Goal: Information Seeking & Learning: Learn about a topic

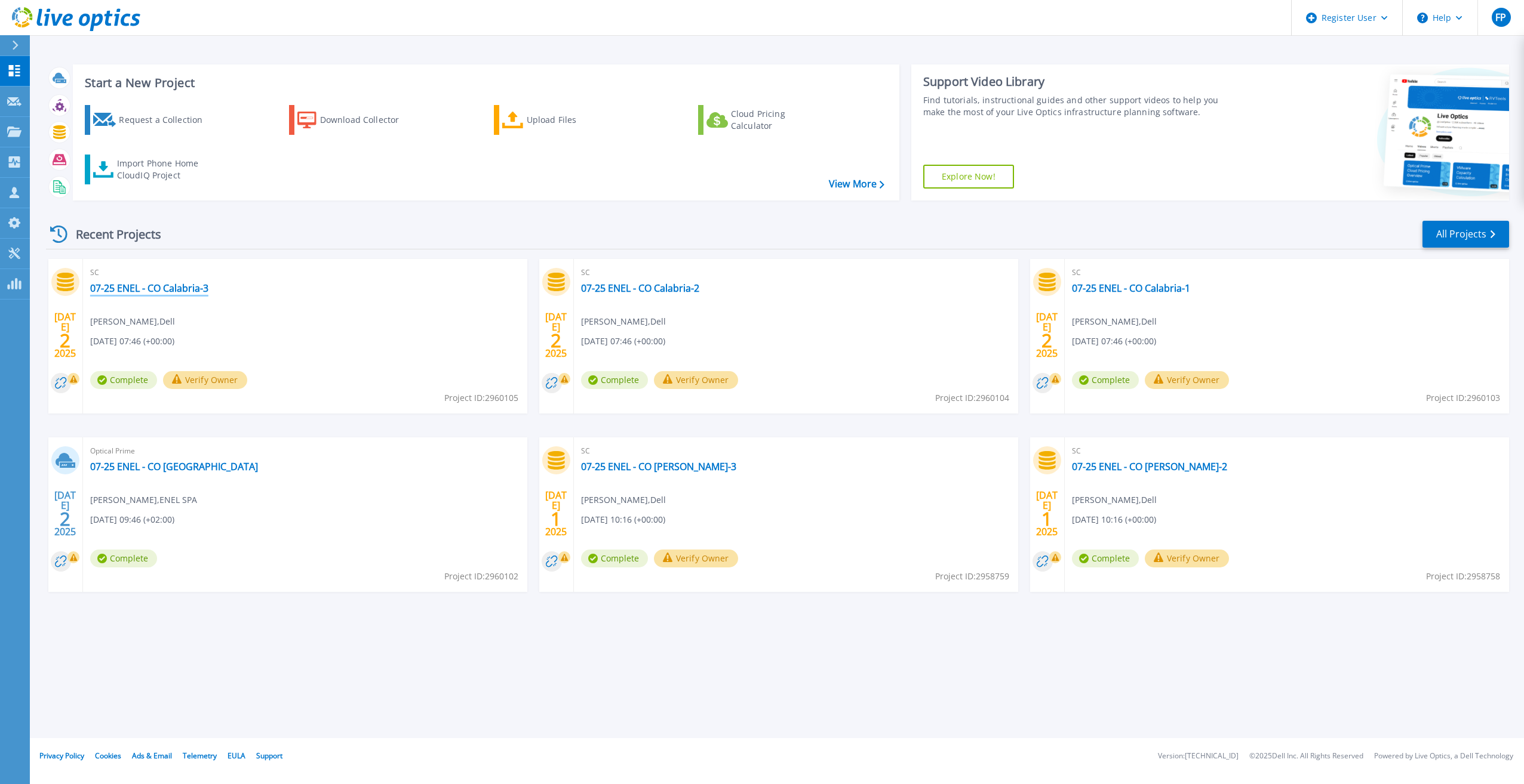
click at [194, 287] on link "07-25 ENEL - CO Calabria-3" at bounding box center [149, 288] width 118 height 12
click at [164, 461] on link "07-25 ENEL - CO [GEOGRAPHIC_DATA]" at bounding box center [174, 466] width 168 height 12
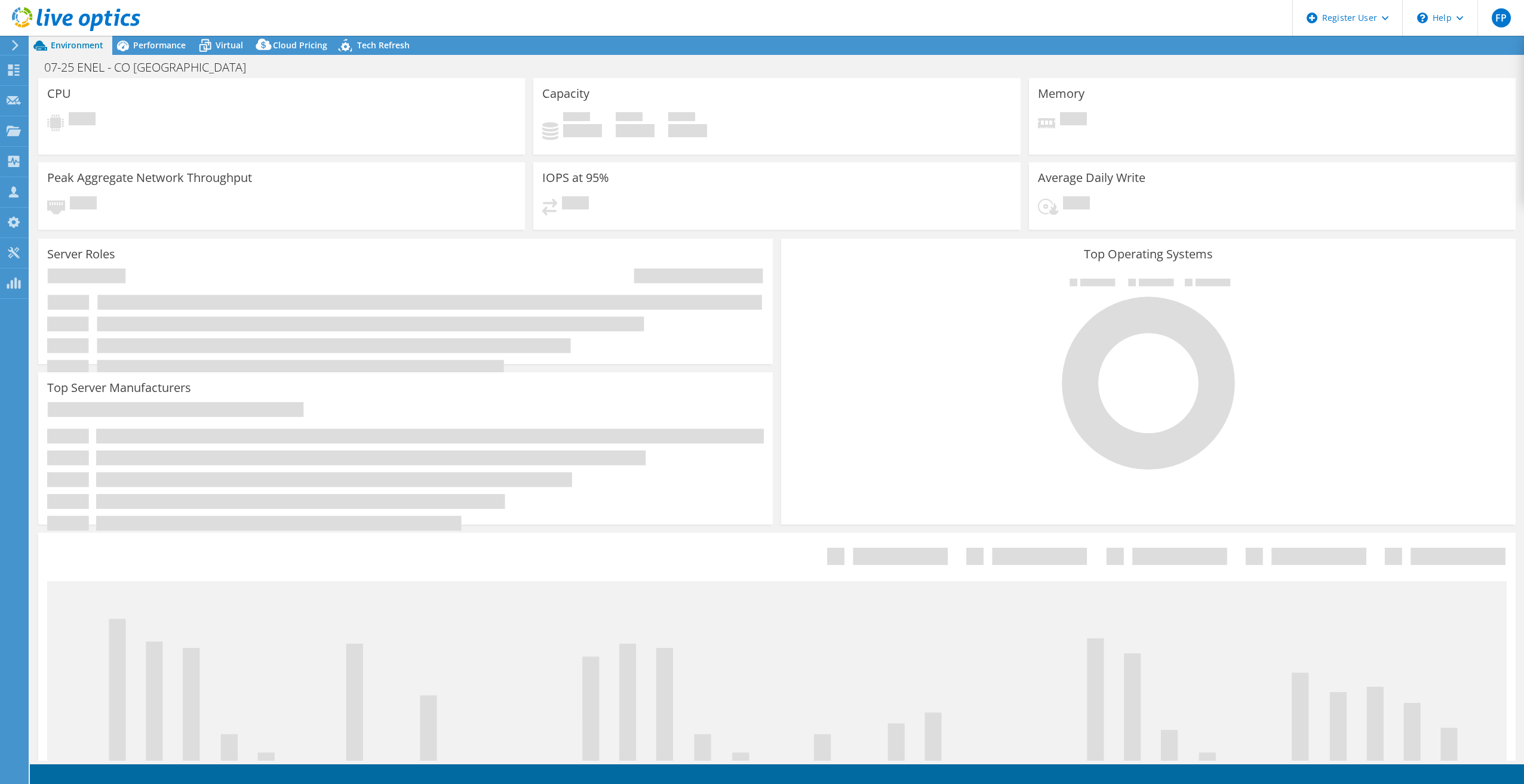
select select "USD"
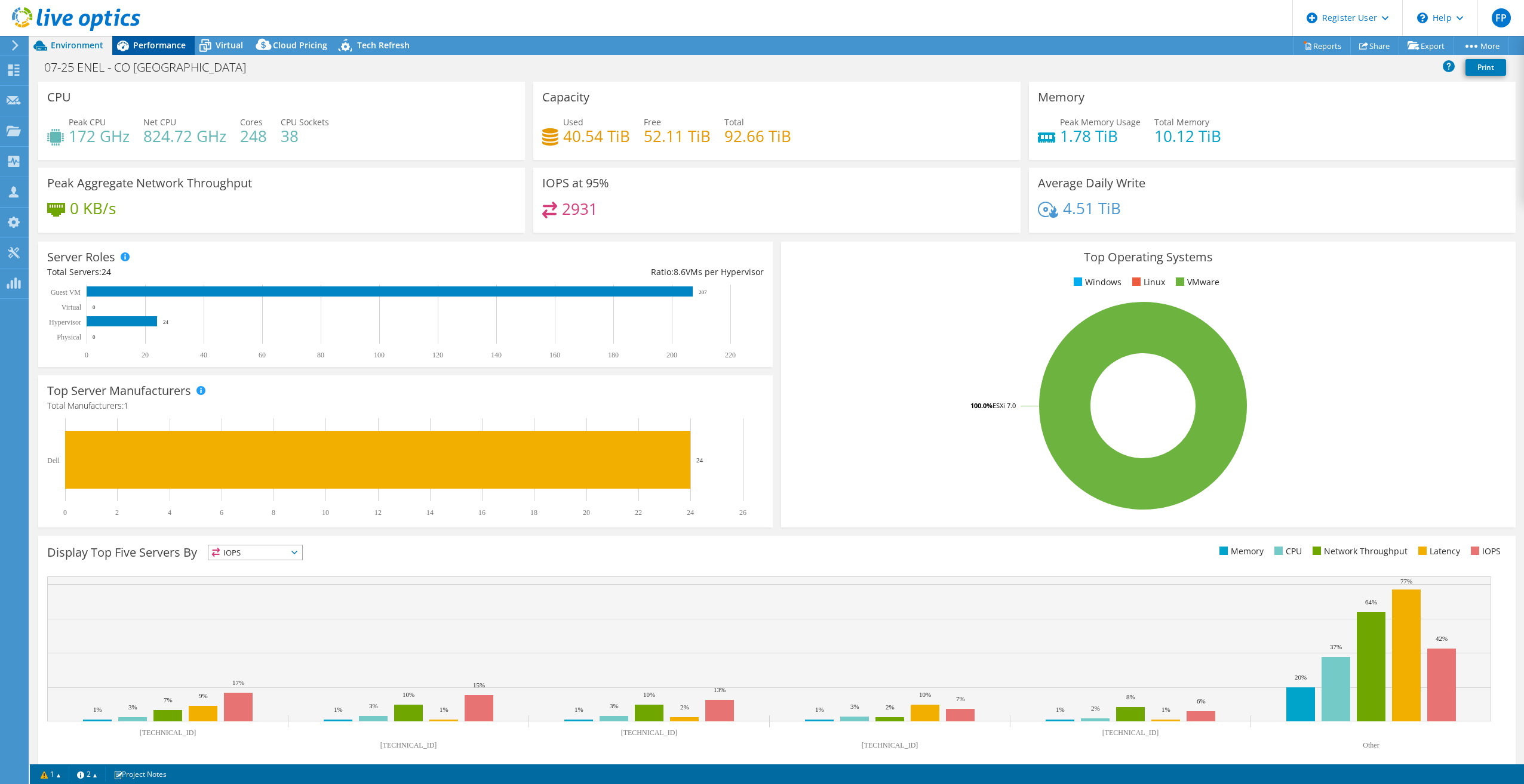
click at [162, 42] on span "Performance" at bounding box center [159, 45] width 53 height 11
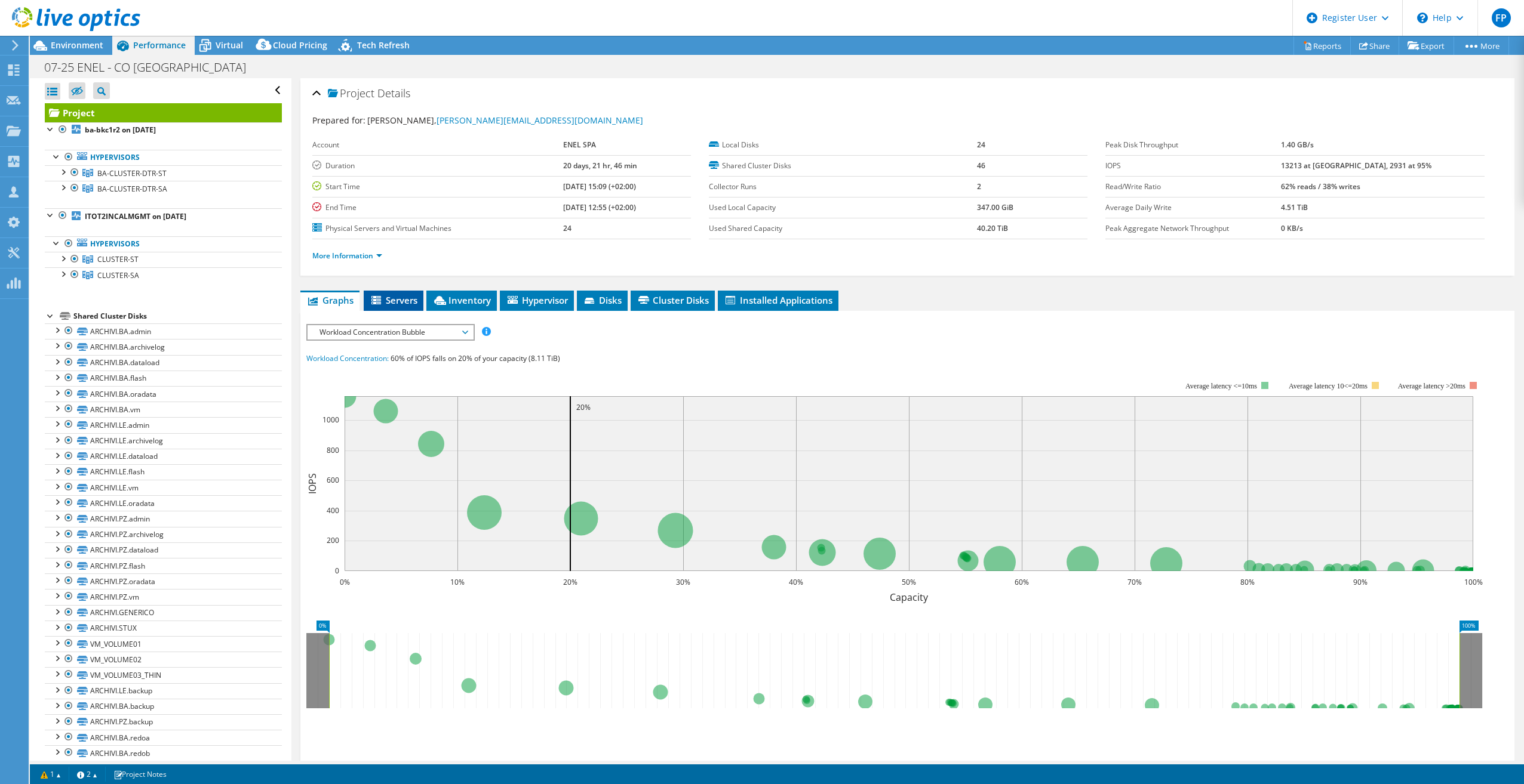
click at [394, 301] on span "Servers" at bounding box center [393, 300] width 48 height 12
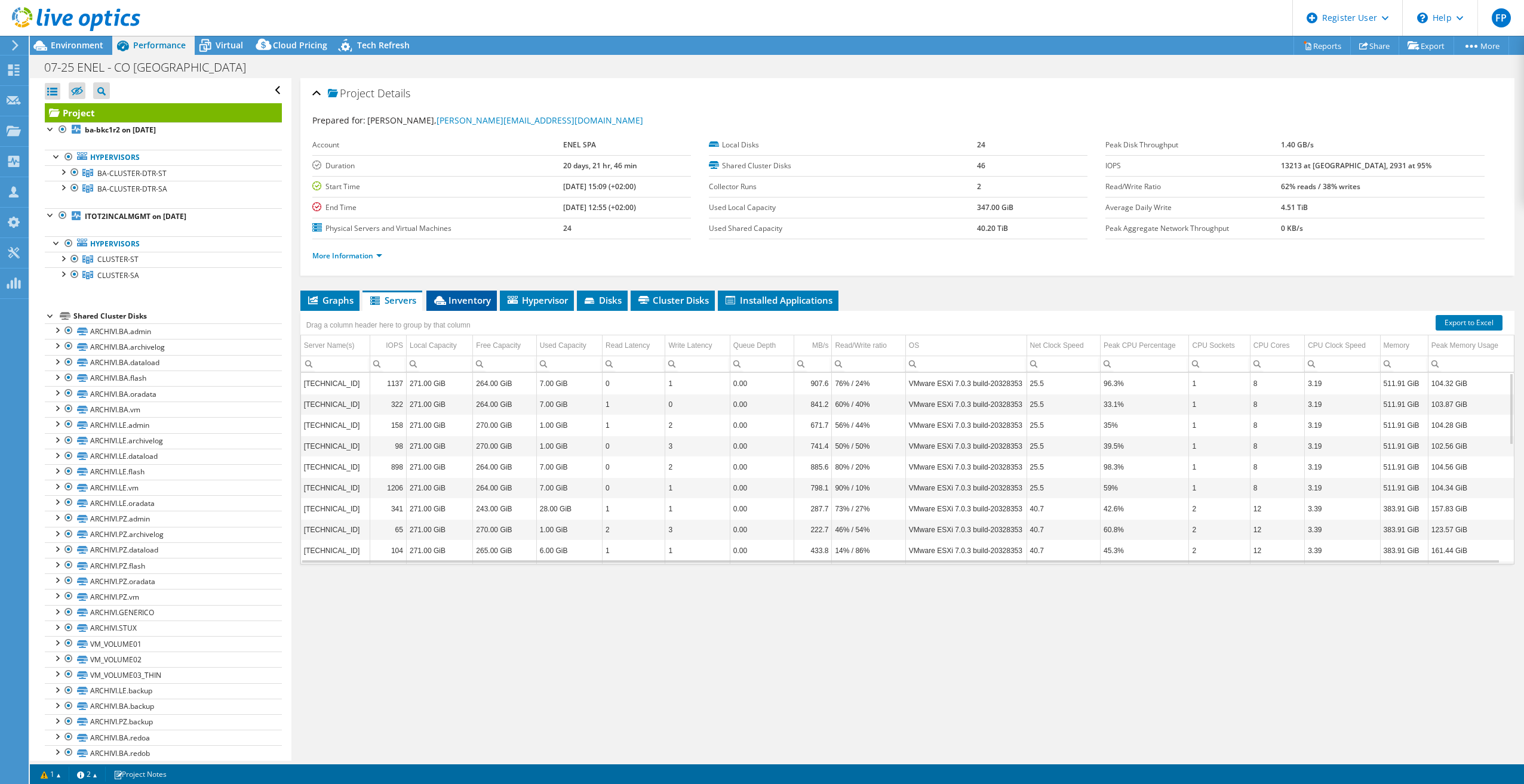
click at [468, 299] on span "Inventory" at bounding box center [462, 300] width 59 height 12
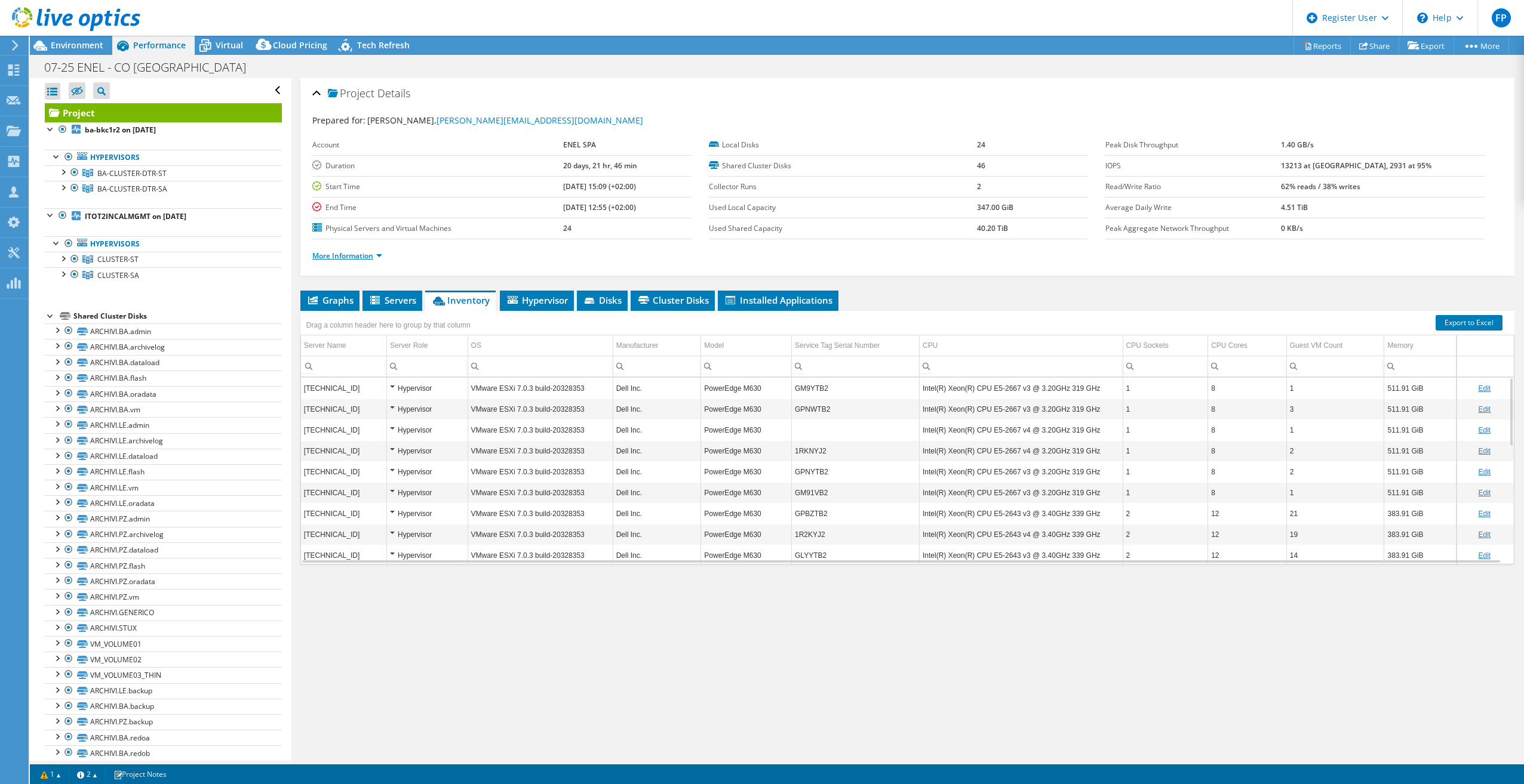
click at [362, 256] on link "More Information" at bounding box center [347, 256] width 70 height 10
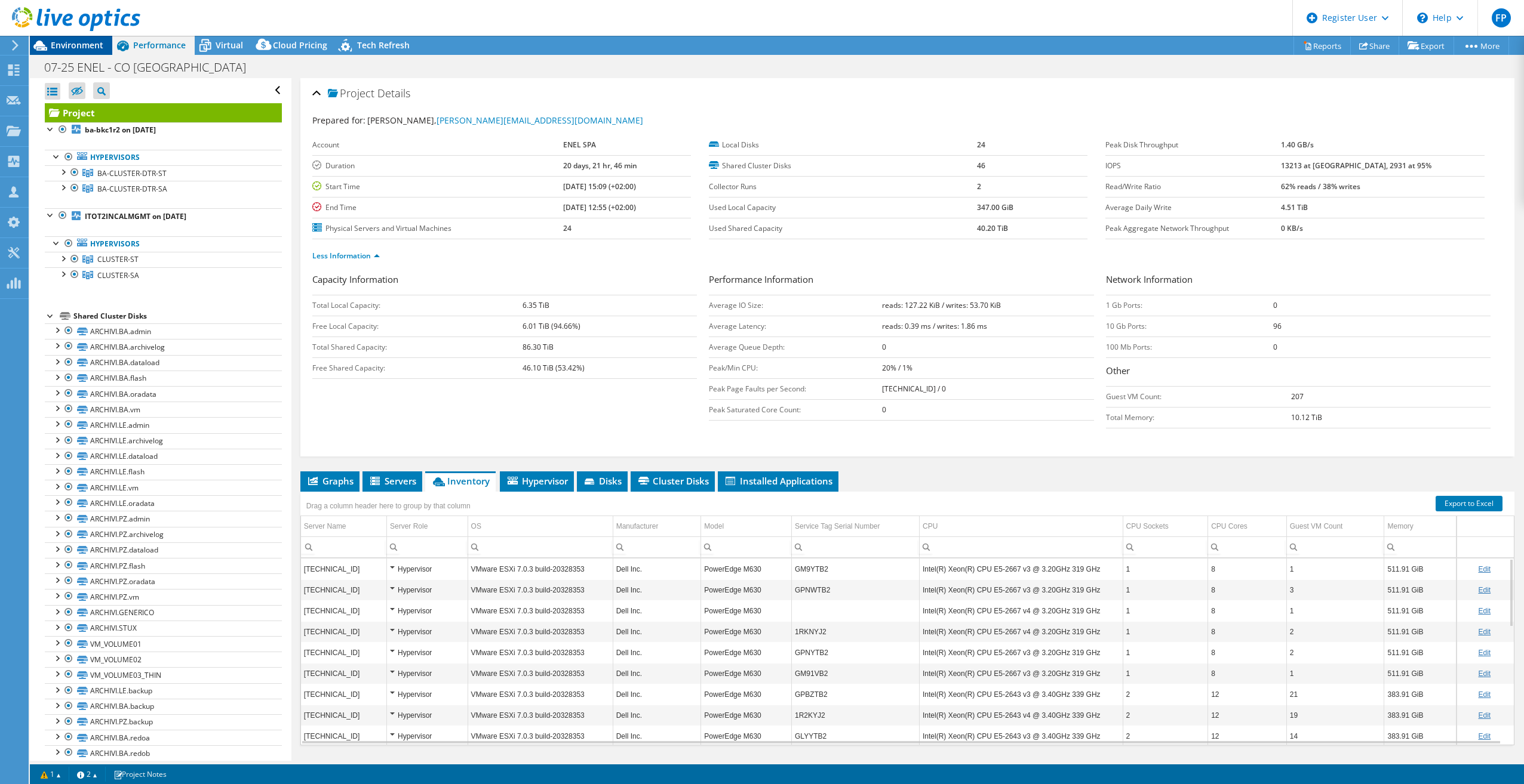
click at [81, 47] on span "Environment" at bounding box center [77, 45] width 53 height 11
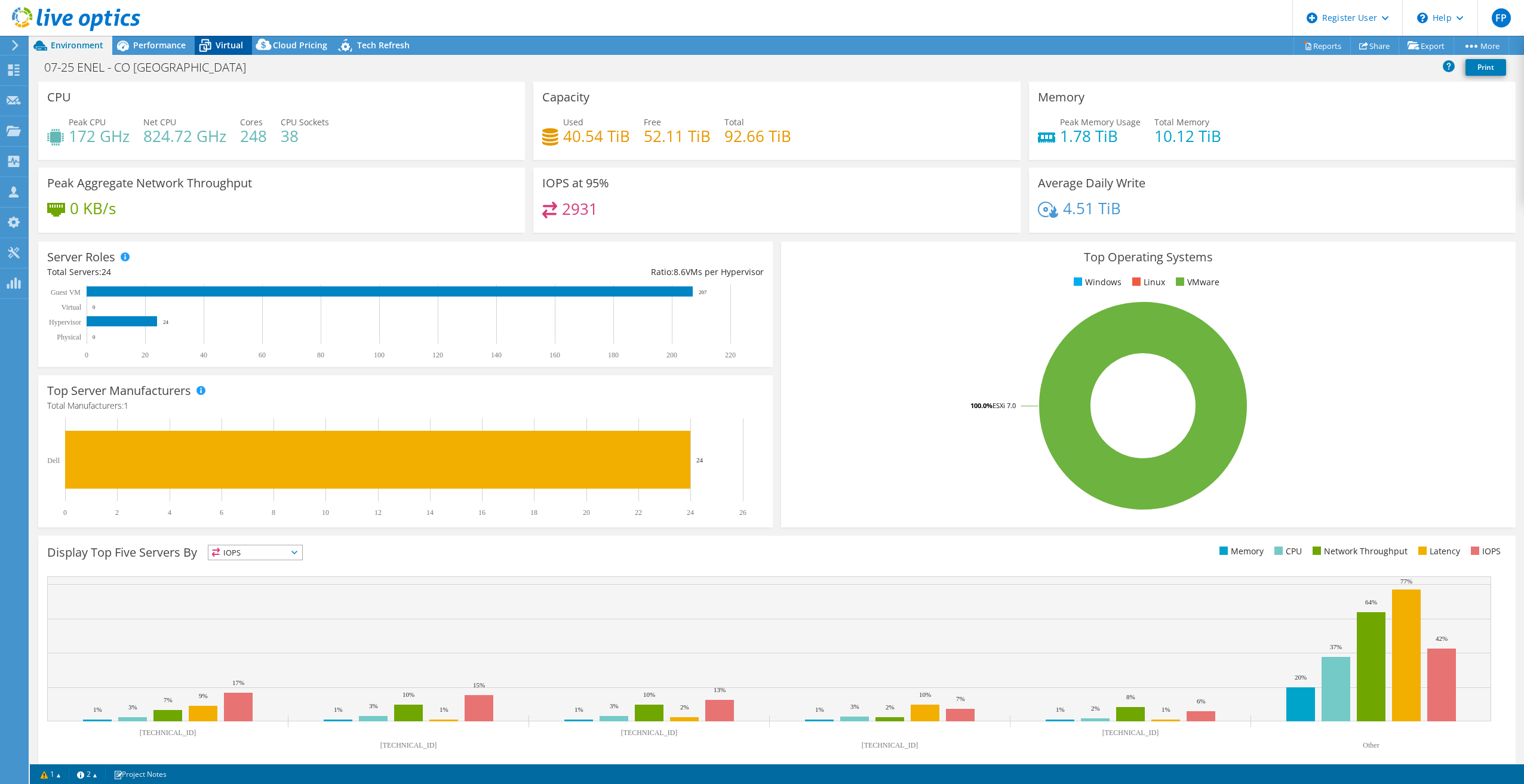
click at [230, 42] on span "Virtual" at bounding box center [230, 45] width 28 height 11
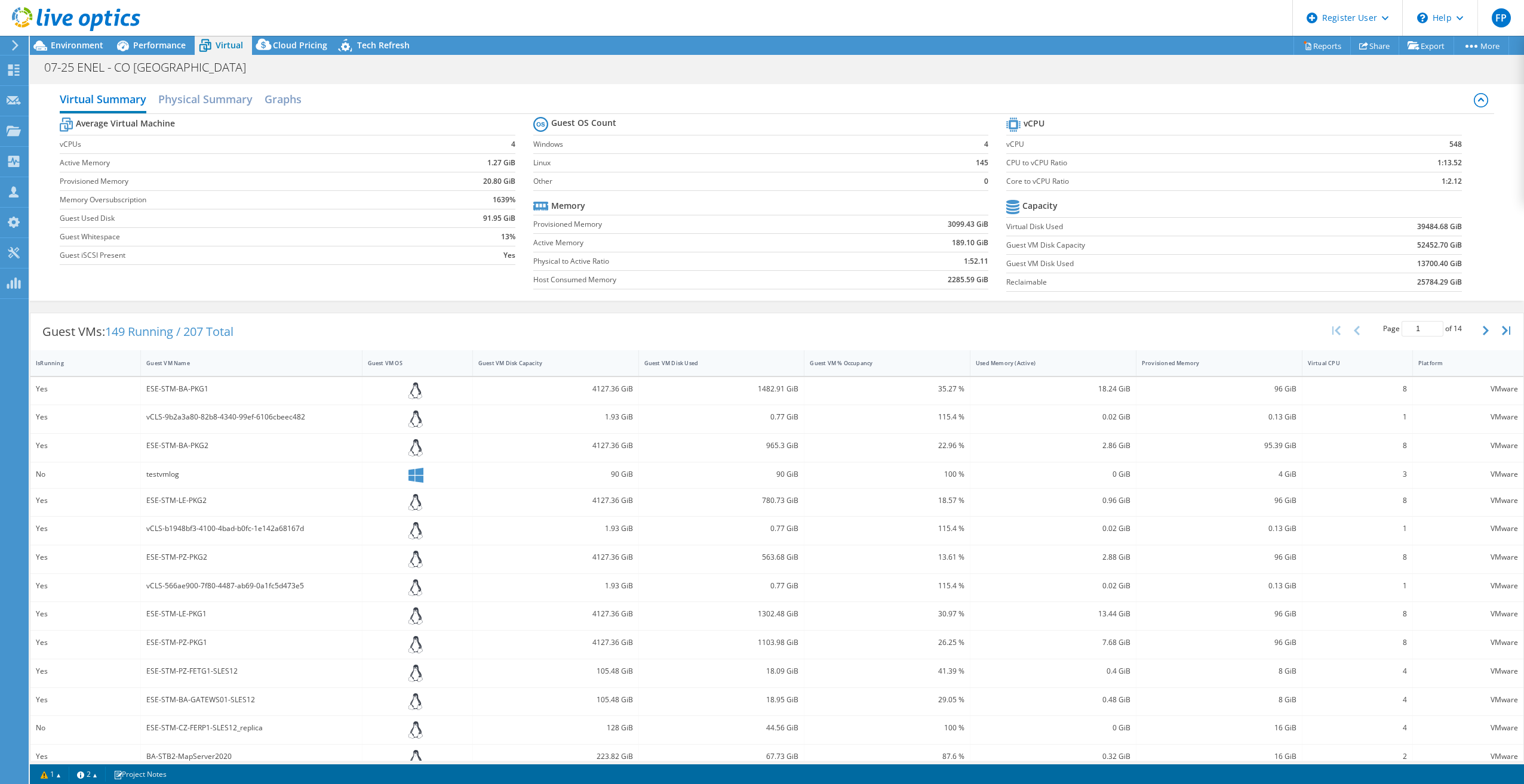
click at [288, 112] on div "Virtual Summary Physical Summary Graphs" at bounding box center [776, 100] width 1434 height 27
click at [287, 103] on h2 "Graphs" at bounding box center [283, 100] width 37 height 26
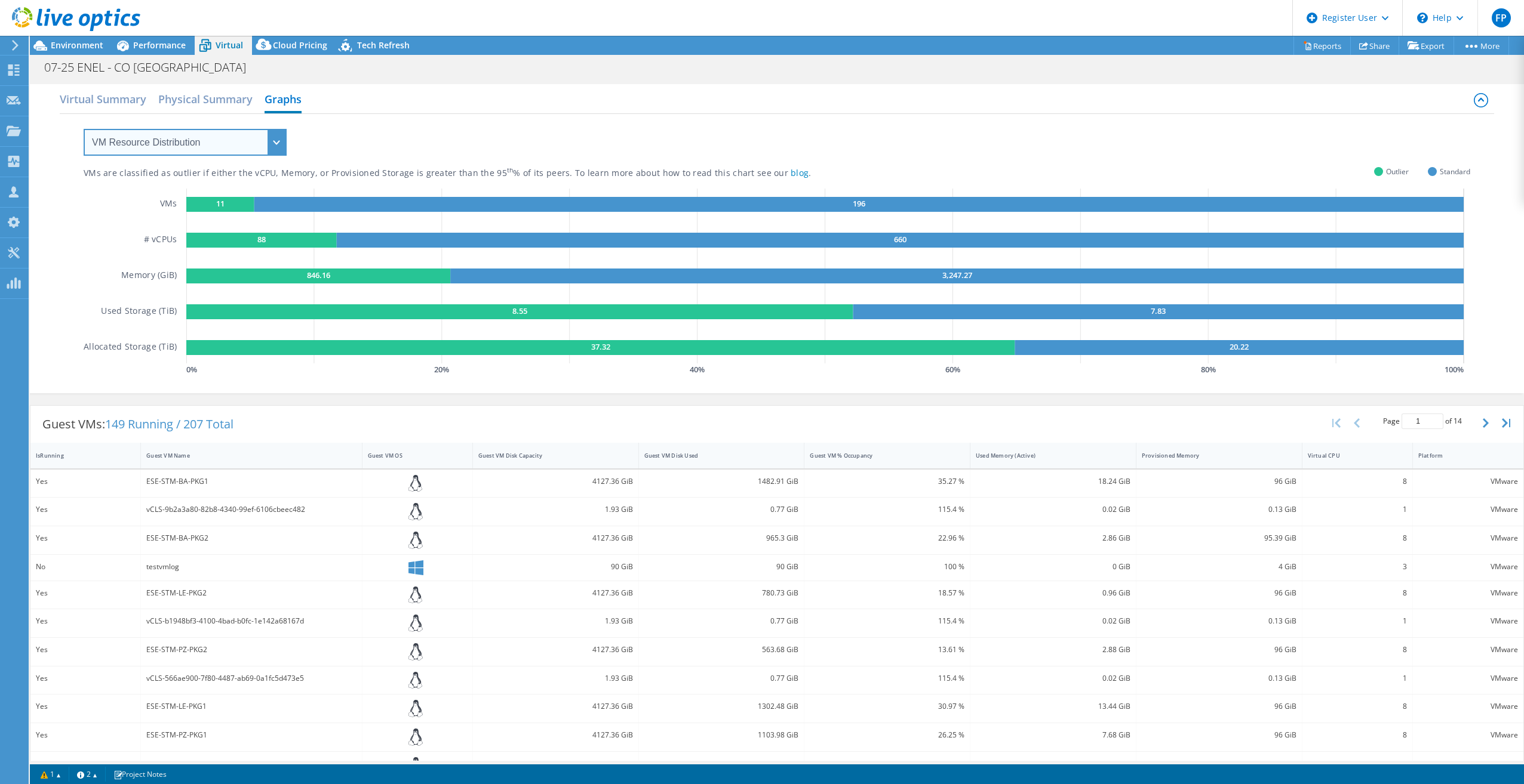
click at [242, 146] on select "VM Resource Distribution Provisioning Contrast Over Provisioning" at bounding box center [185, 142] width 203 height 27
click at [400, 129] on div "VMs are classified as outlier if either the vCPU, Memory, or Provisioned Storag…" at bounding box center [777, 246] width 1386 height 265
click at [353, 45] on icon at bounding box center [347, 47] width 21 height 24
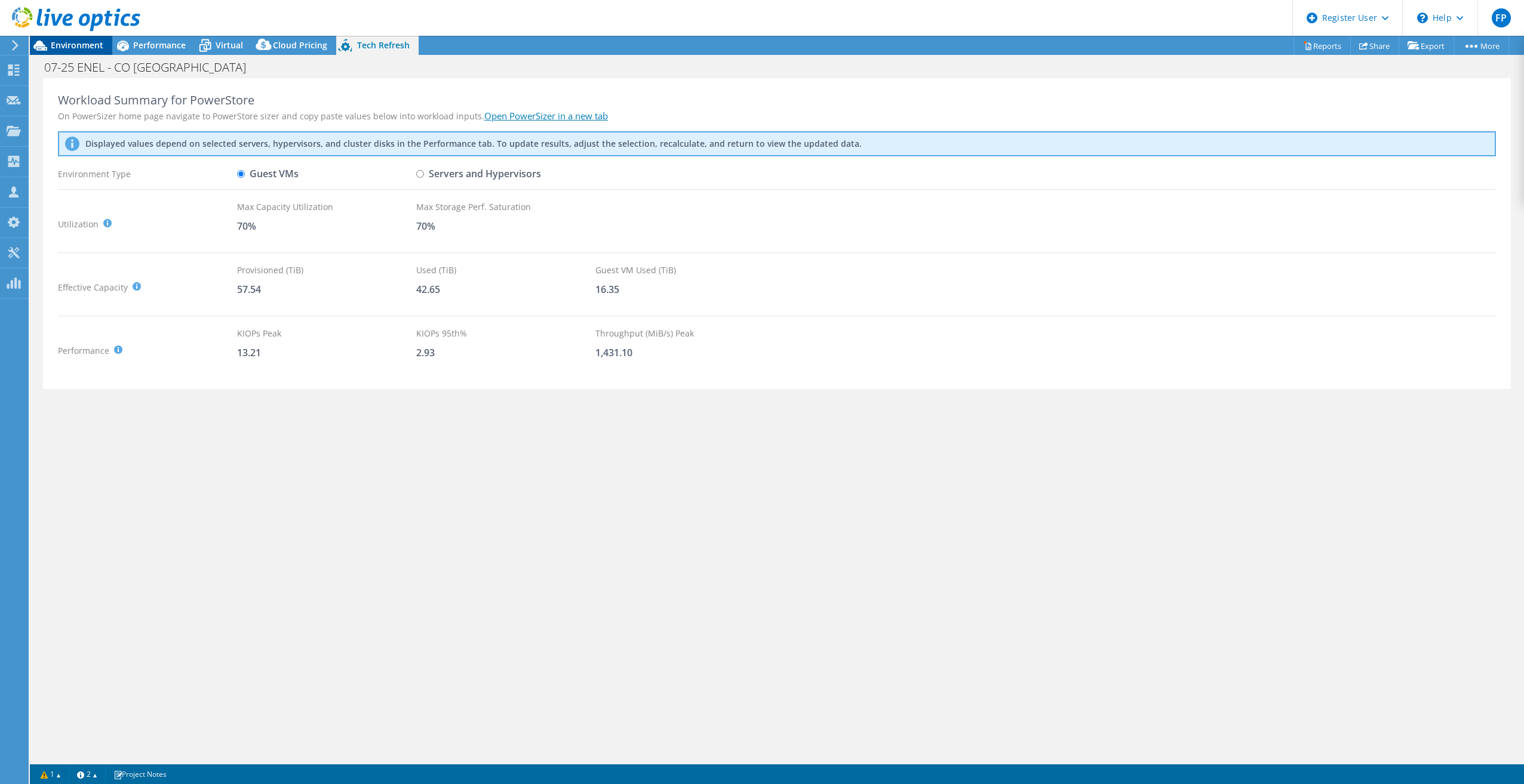
click at [66, 44] on span "Environment" at bounding box center [77, 45] width 53 height 11
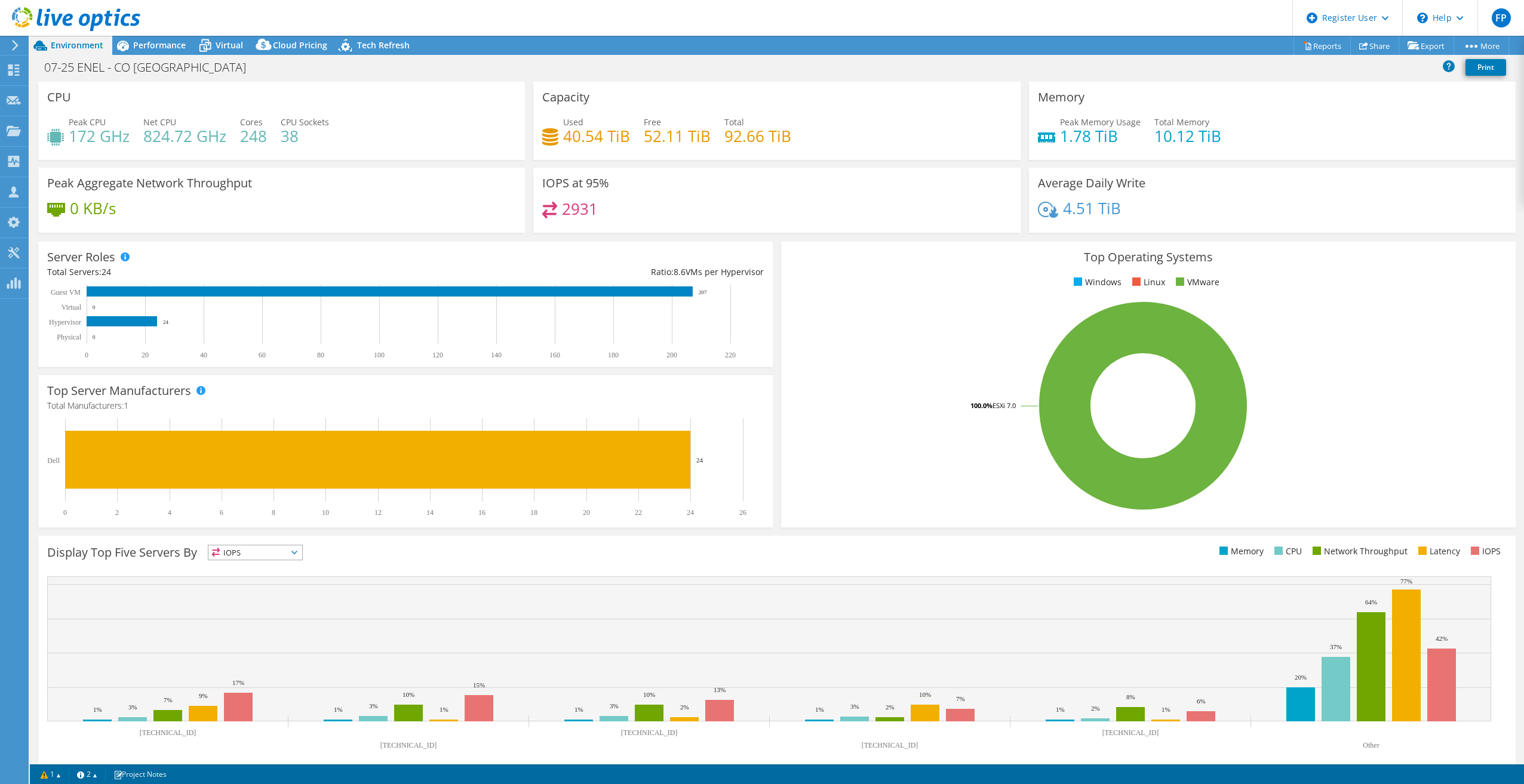
click at [271, 554] on span "IOPS" at bounding box center [255, 553] width 94 height 15
click at [276, 615] on li "Network Throughput" at bounding box center [255, 618] width 94 height 17
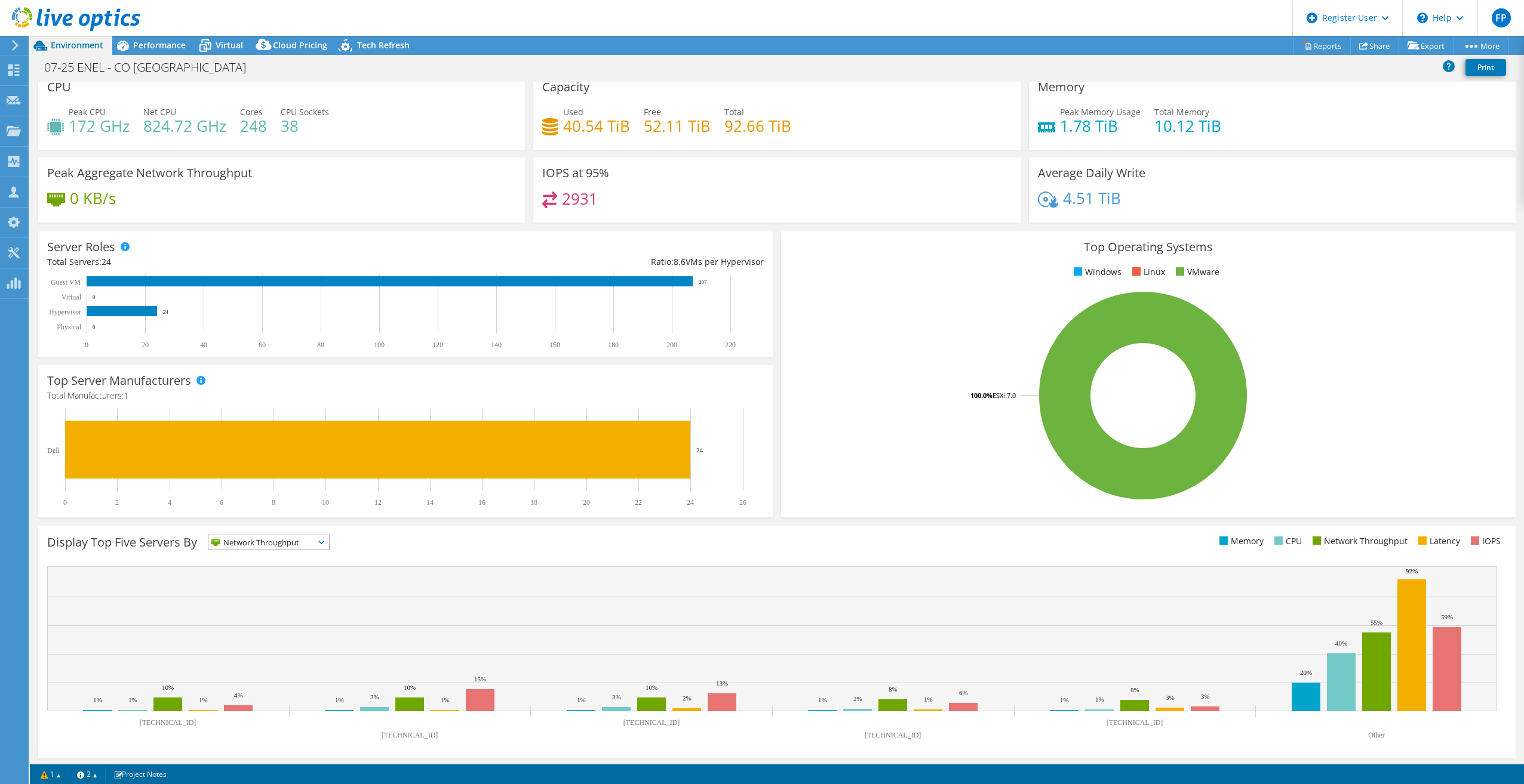
scroll to position [12, 0]
